Goal: Transaction & Acquisition: Purchase product/service

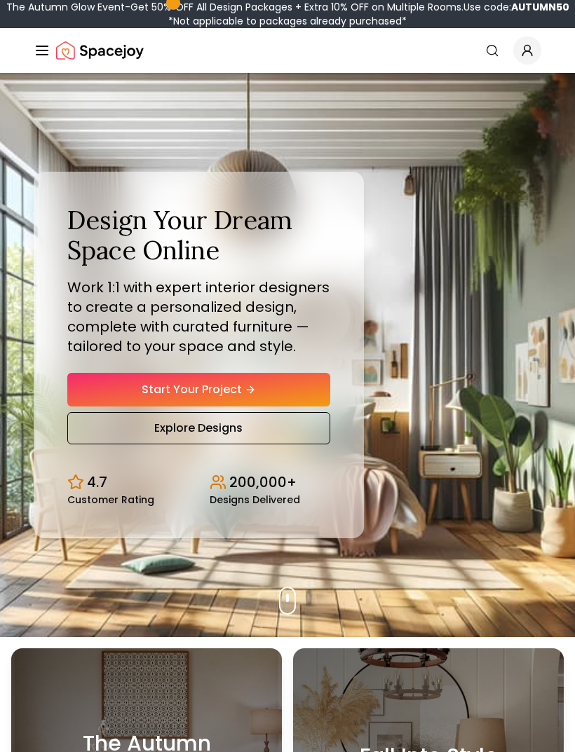
click at [147, 406] on link "Start Your Project" at bounding box center [198, 390] width 263 height 34
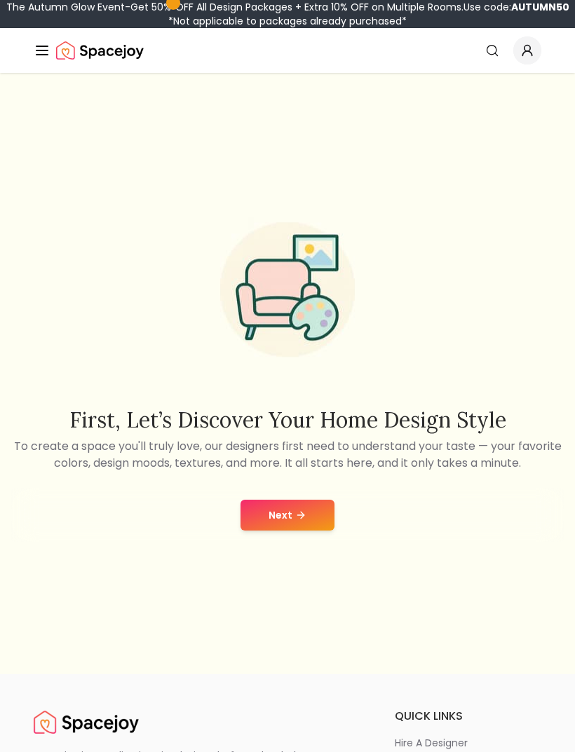
click at [280, 519] on button "Next" at bounding box center [287, 515] width 94 height 31
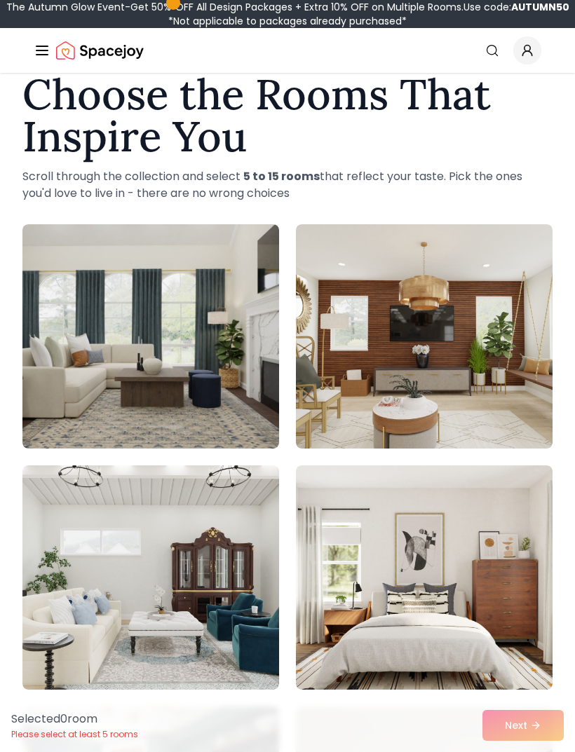
scroll to position [34, 0]
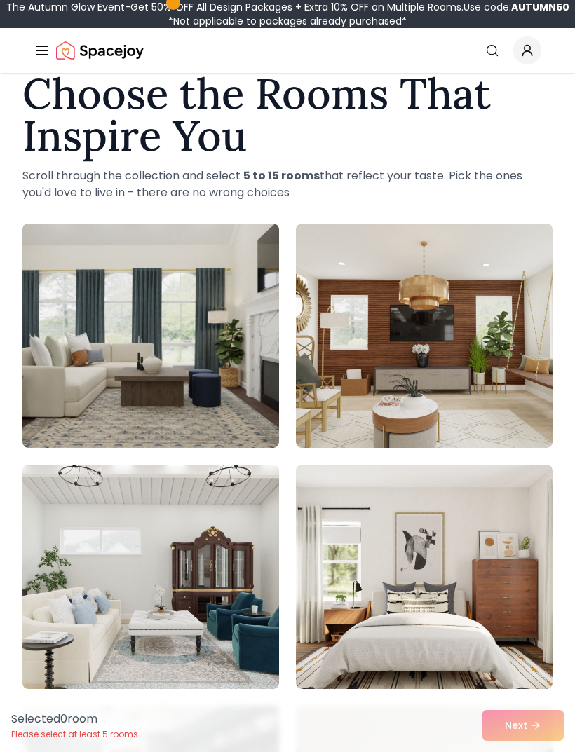
click at [463, 579] on img at bounding box center [424, 577] width 256 height 224
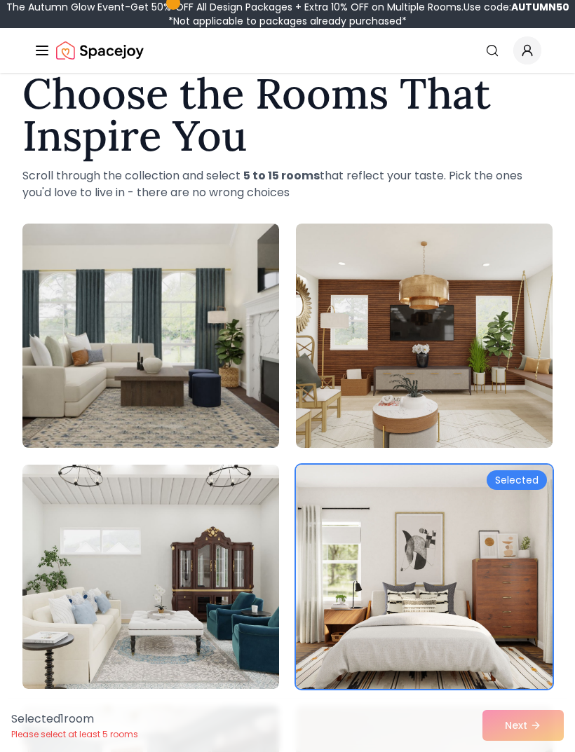
click at [530, 751] on div "Selected 1 room Please select at least 5 rooms Next" at bounding box center [287, 725] width 575 height 53
click at [479, 383] on img at bounding box center [424, 336] width 256 height 224
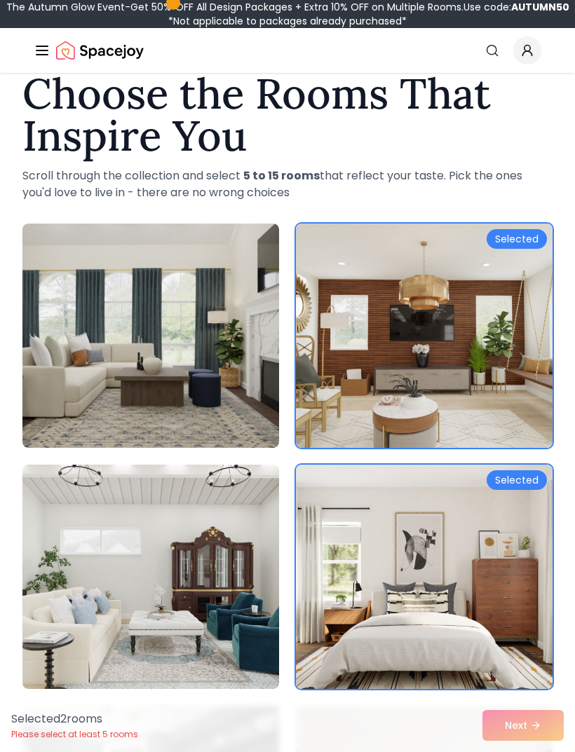
click at [119, 350] on img at bounding box center [150, 336] width 256 height 224
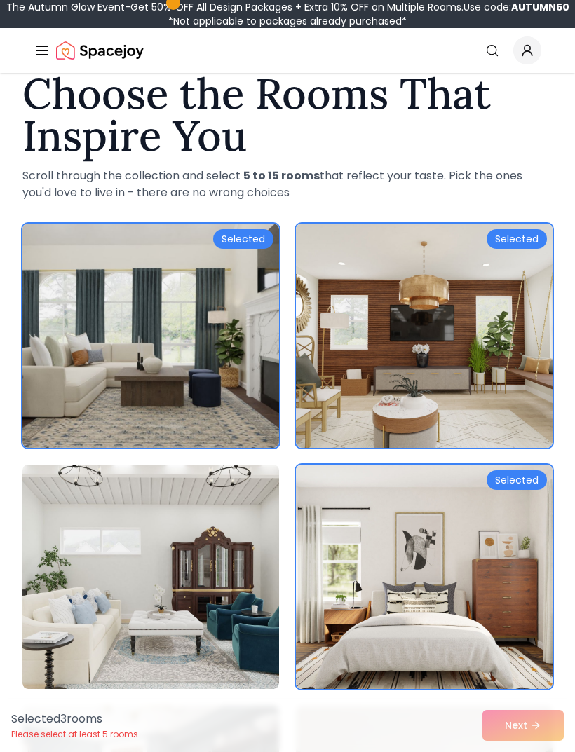
click at [144, 596] on img at bounding box center [150, 577] width 256 height 224
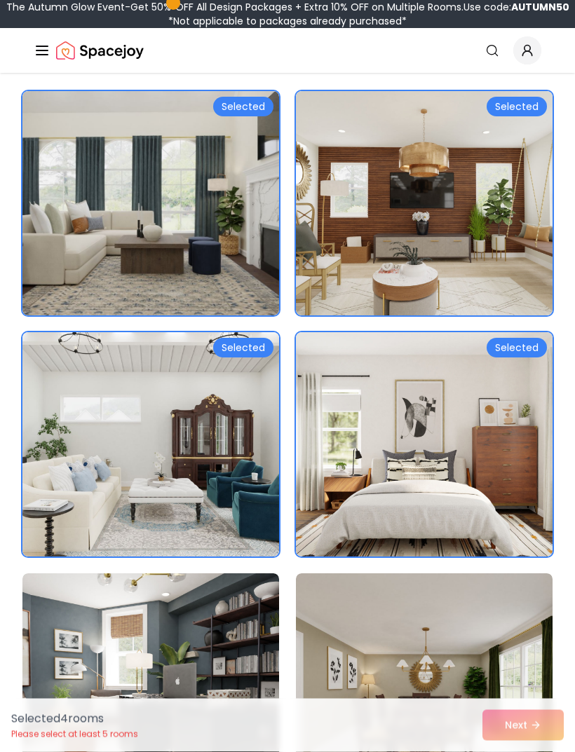
scroll to position [167, 0]
click at [161, 621] on img at bounding box center [150, 685] width 256 height 224
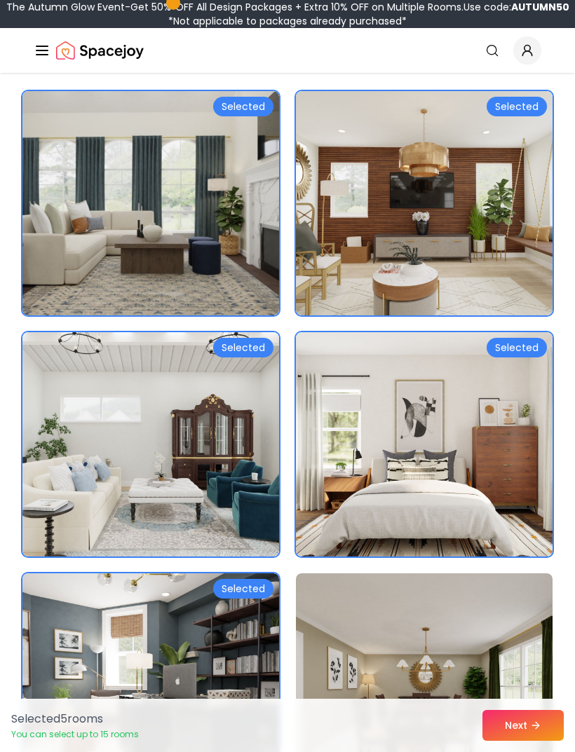
click at [536, 741] on button "Next" at bounding box center [522, 725] width 81 height 31
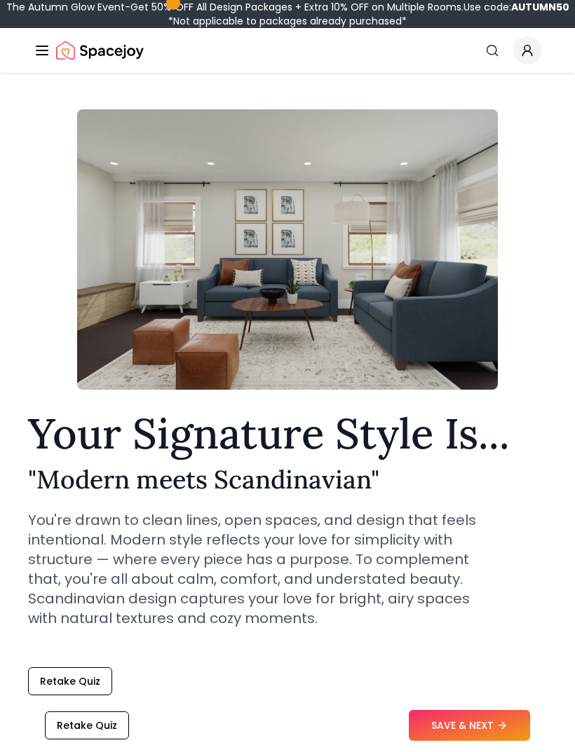
scroll to position [21, 0]
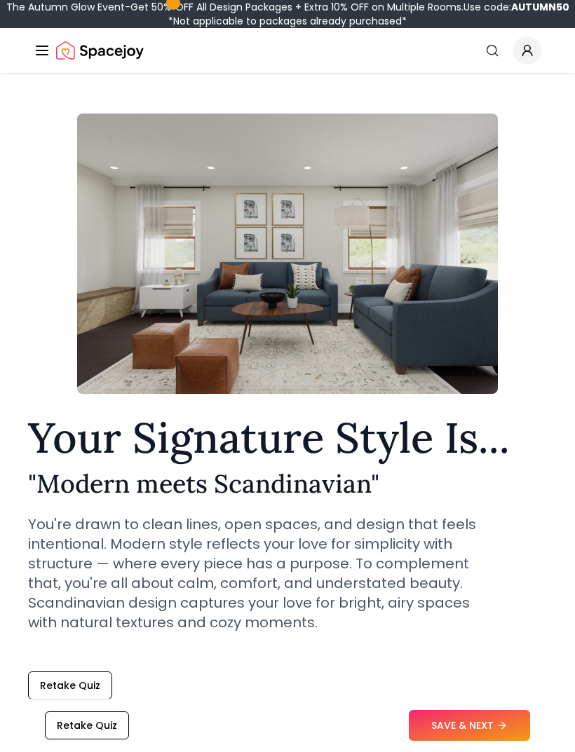
click at [500, 741] on button "SAVE & NEXT" at bounding box center [468, 725] width 121 height 31
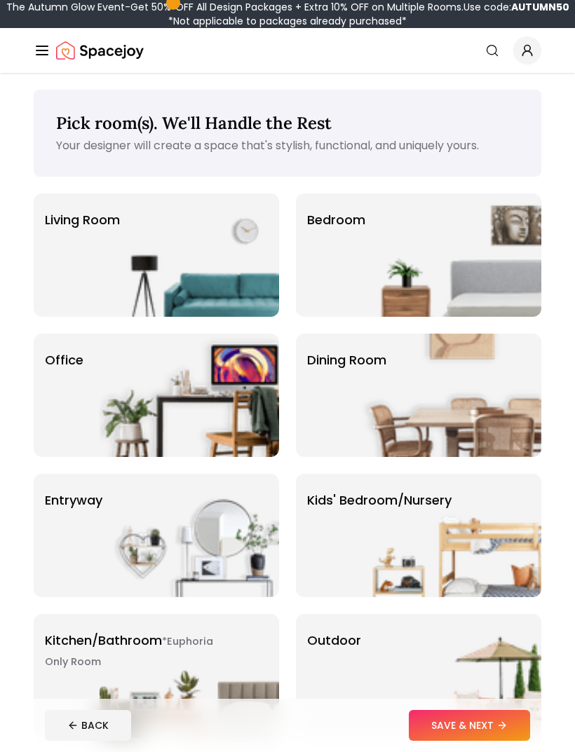
click at [458, 261] on img at bounding box center [451, 254] width 179 height 123
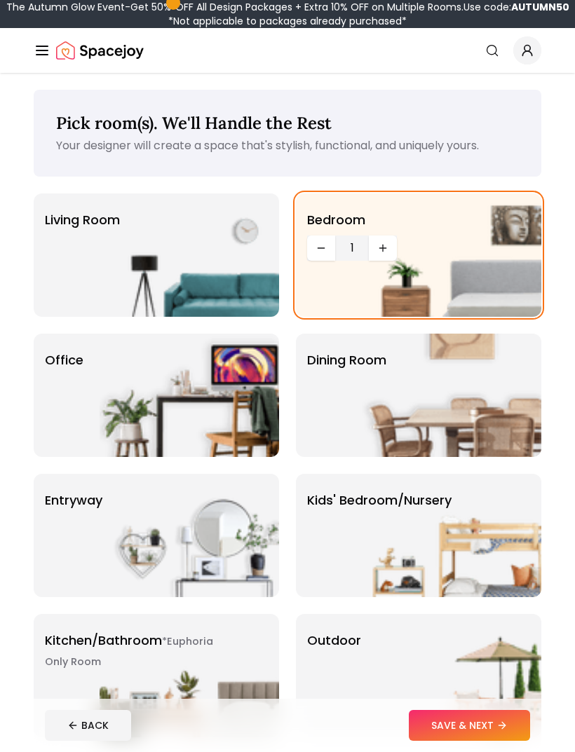
click at [479, 724] on button "SAVE & NEXT" at bounding box center [468, 725] width 121 height 31
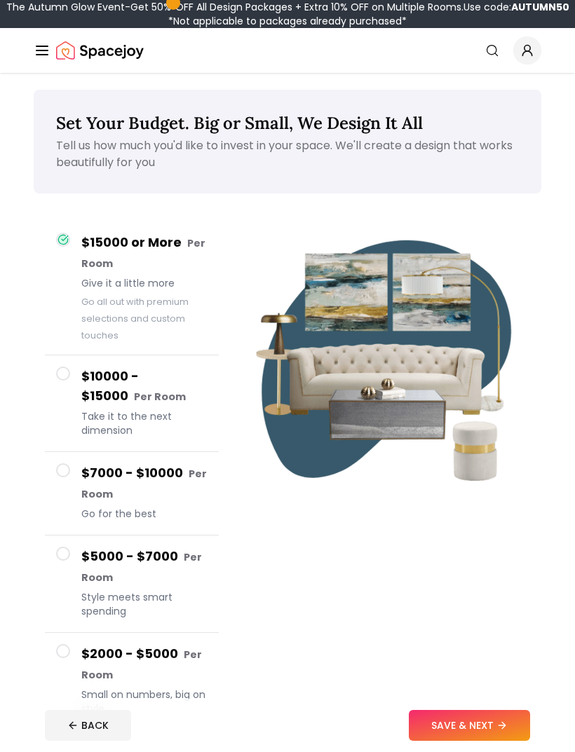
click at [476, 721] on button "SAVE & NEXT" at bounding box center [468, 725] width 121 height 31
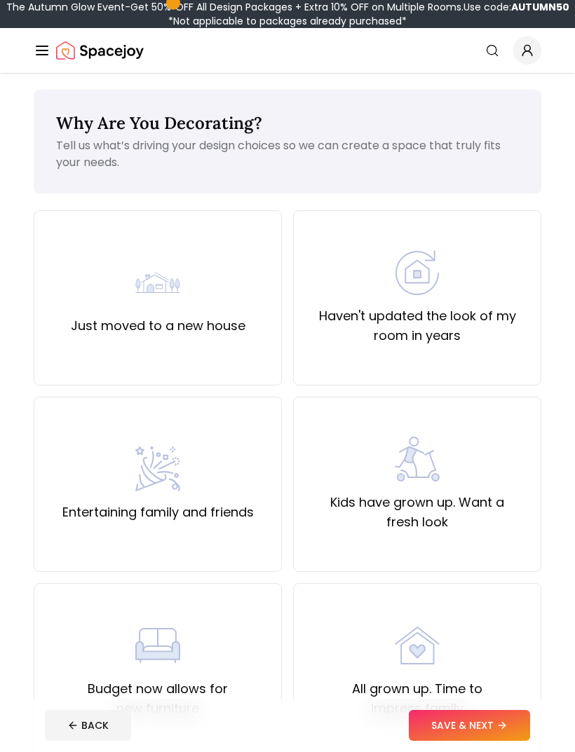
click at [452, 308] on label "Haven't updated the look of my room in years" at bounding box center [417, 325] width 224 height 39
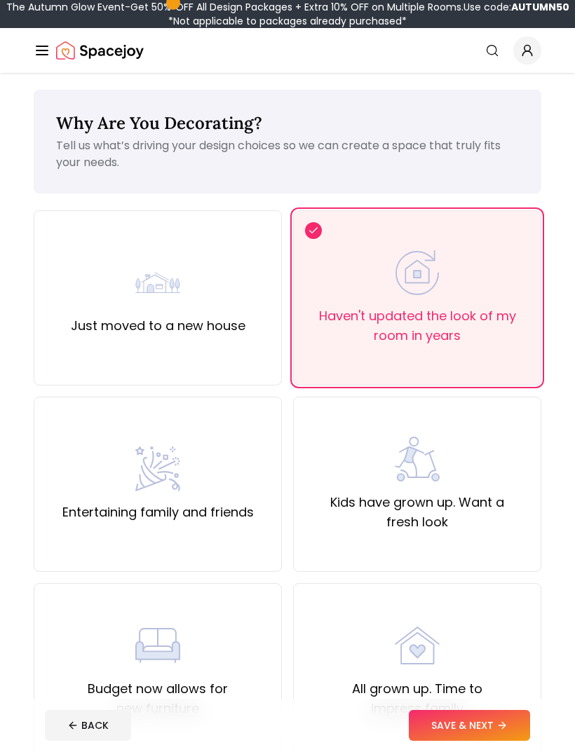
click at [480, 729] on button "SAVE & NEXT" at bounding box center [468, 725] width 121 height 31
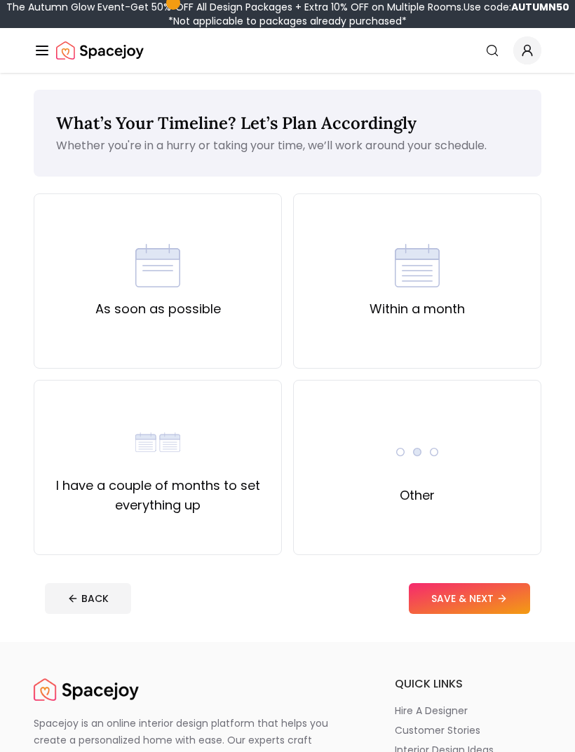
click at [201, 278] on div "As soon as possible" at bounding box center [157, 281] width 125 height 76
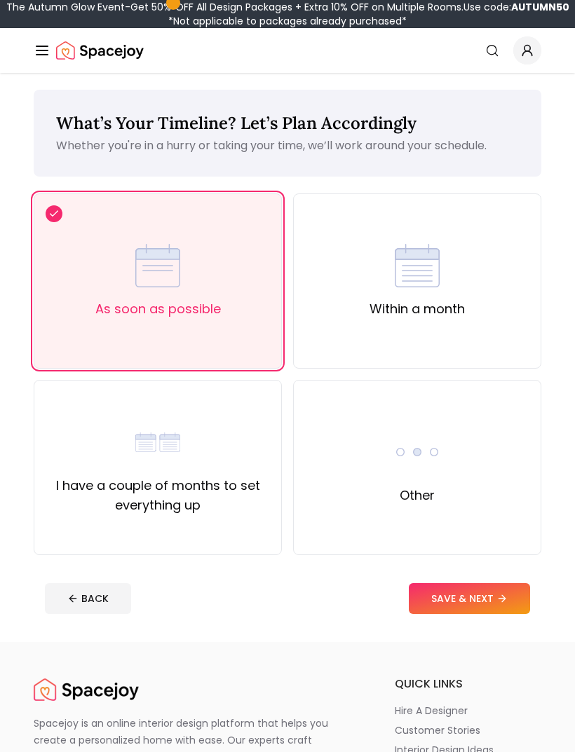
click at [490, 603] on button "SAVE & NEXT" at bounding box center [468, 598] width 121 height 31
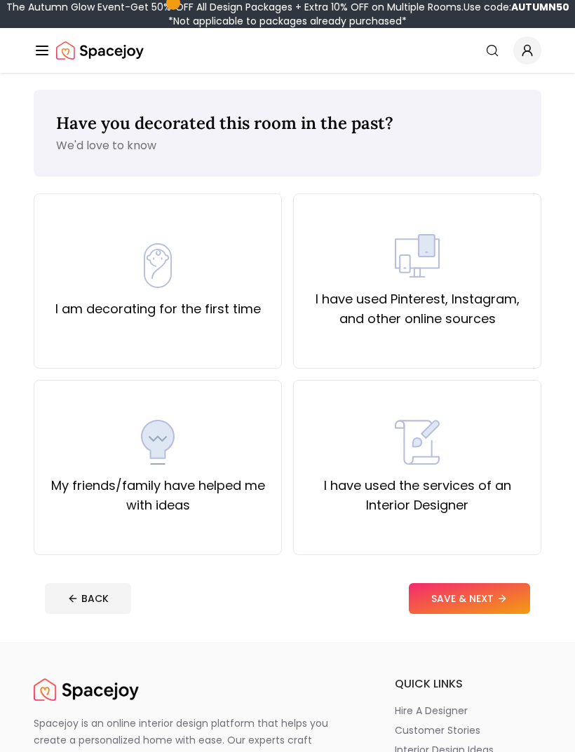
click at [481, 285] on div "I have used Pinterest, Instagram, and other online sources" at bounding box center [417, 280] width 224 height 95
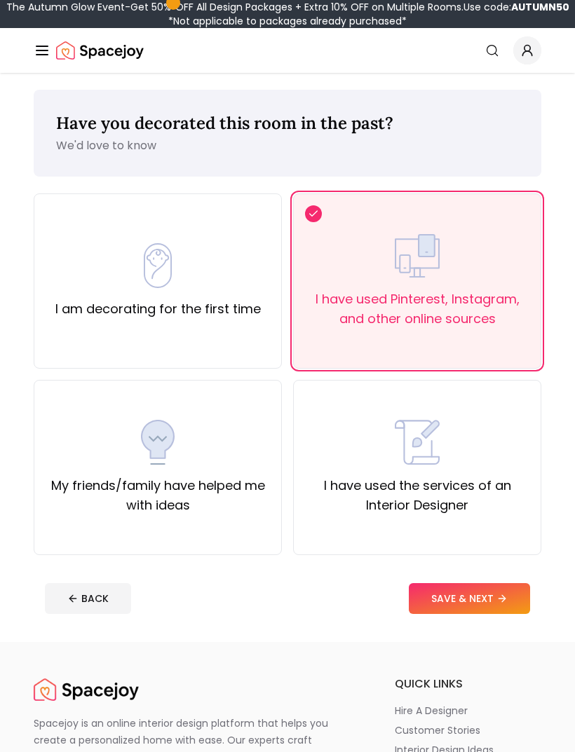
click at [484, 596] on button "SAVE & NEXT" at bounding box center [468, 598] width 121 height 31
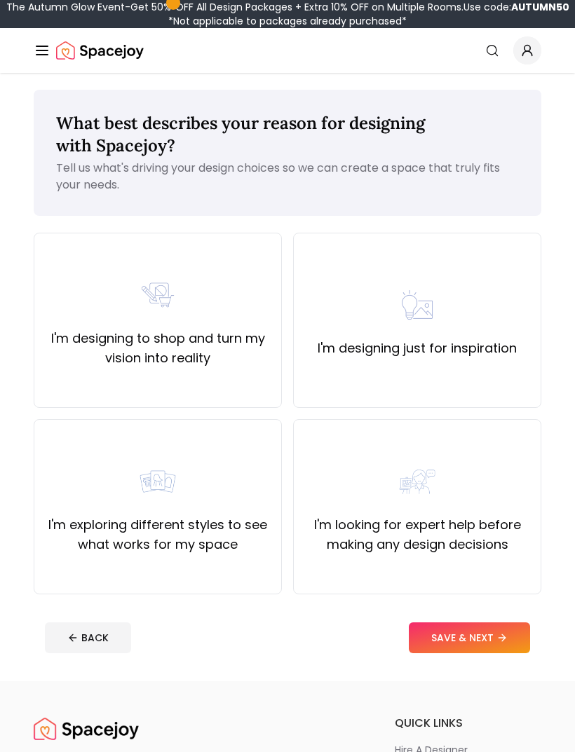
click at [467, 313] on div "I'm designing just for inspiration" at bounding box center [416, 320] width 199 height 76
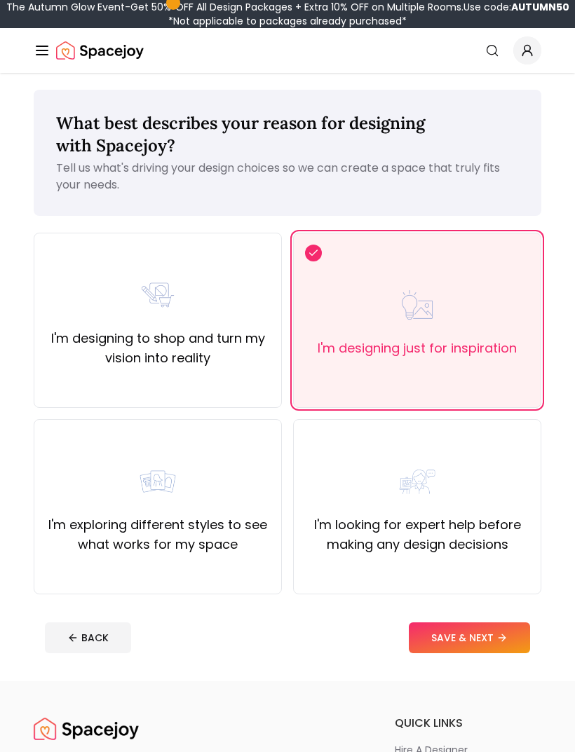
click at [484, 631] on button "SAVE & NEXT" at bounding box center [468, 637] width 121 height 31
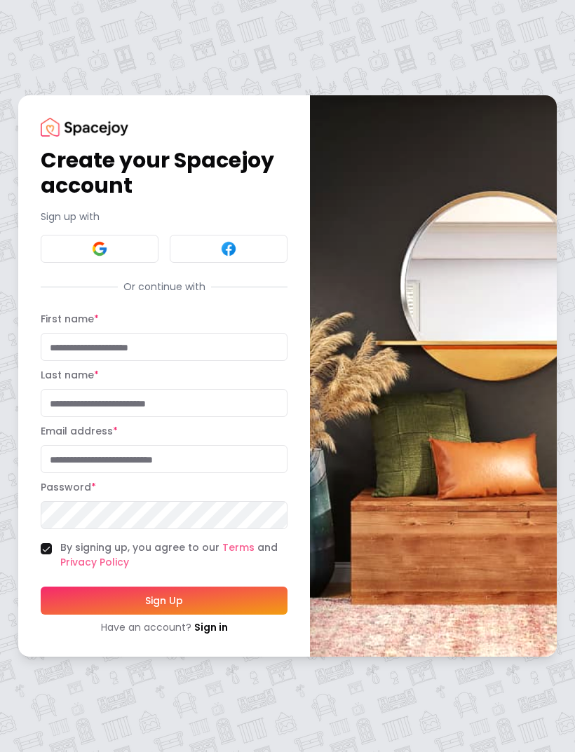
click at [106, 240] on img at bounding box center [99, 248] width 17 height 17
